Goal: Task Accomplishment & Management: Use online tool/utility

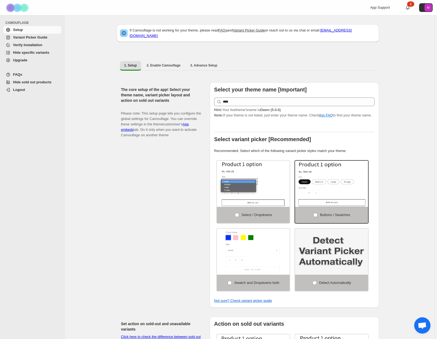
click at [39, 84] on span "Hide sold out products" at bounding box center [32, 82] width 39 height 4
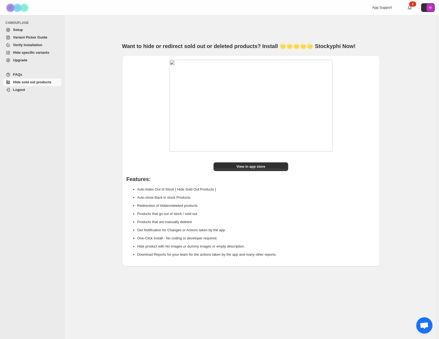
click at [38, 37] on span "Variant Picker Guide" at bounding box center [30, 37] width 34 height 4
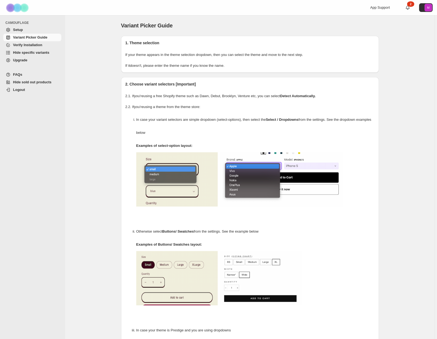
click at [38, 44] on span "Verify Installation" at bounding box center [27, 45] width 29 height 4
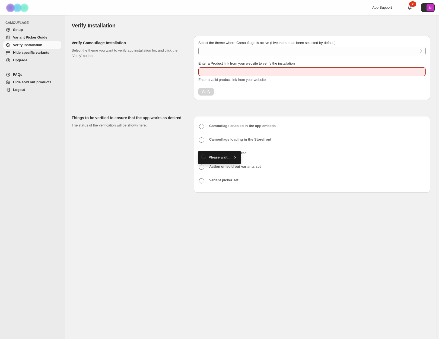
click at [41, 52] on span "Hide specific variants" at bounding box center [31, 52] width 36 height 4
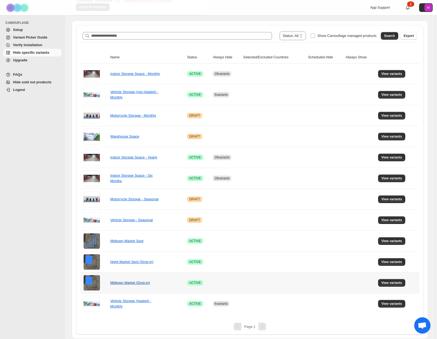
scroll to position [78, 0]
click at [392, 93] on span "View variants" at bounding box center [391, 94] width 21 height 4
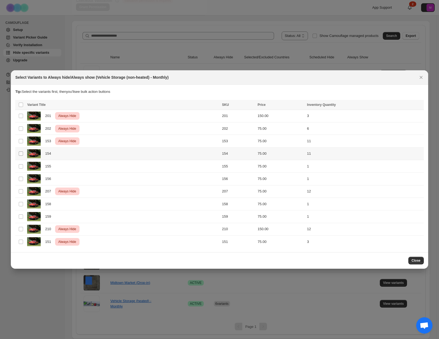
click at [19, 154] on span ":r6:" at bounding box center [20, 153] width 5 height 5
click at [308, 106] on span "Always hide" at bounding box center [301, 105] width 19 height 4
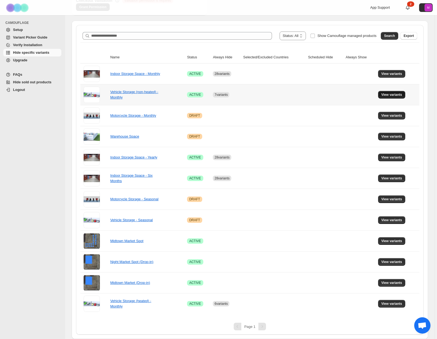
click at [389, 96] on span "View variants" at bounding box center [391, 94] width 21 height 4
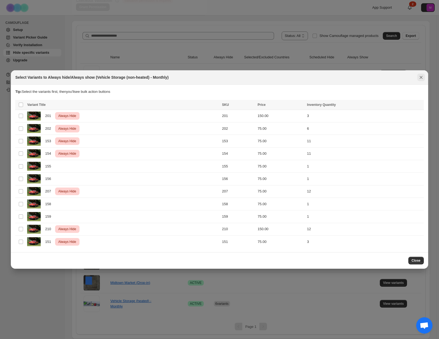
click at [423, 79] on icon "Close" at bounding box center [420, 77] width 5 height 5
